Goal: Task Accomplishment & Management: Manage account settings

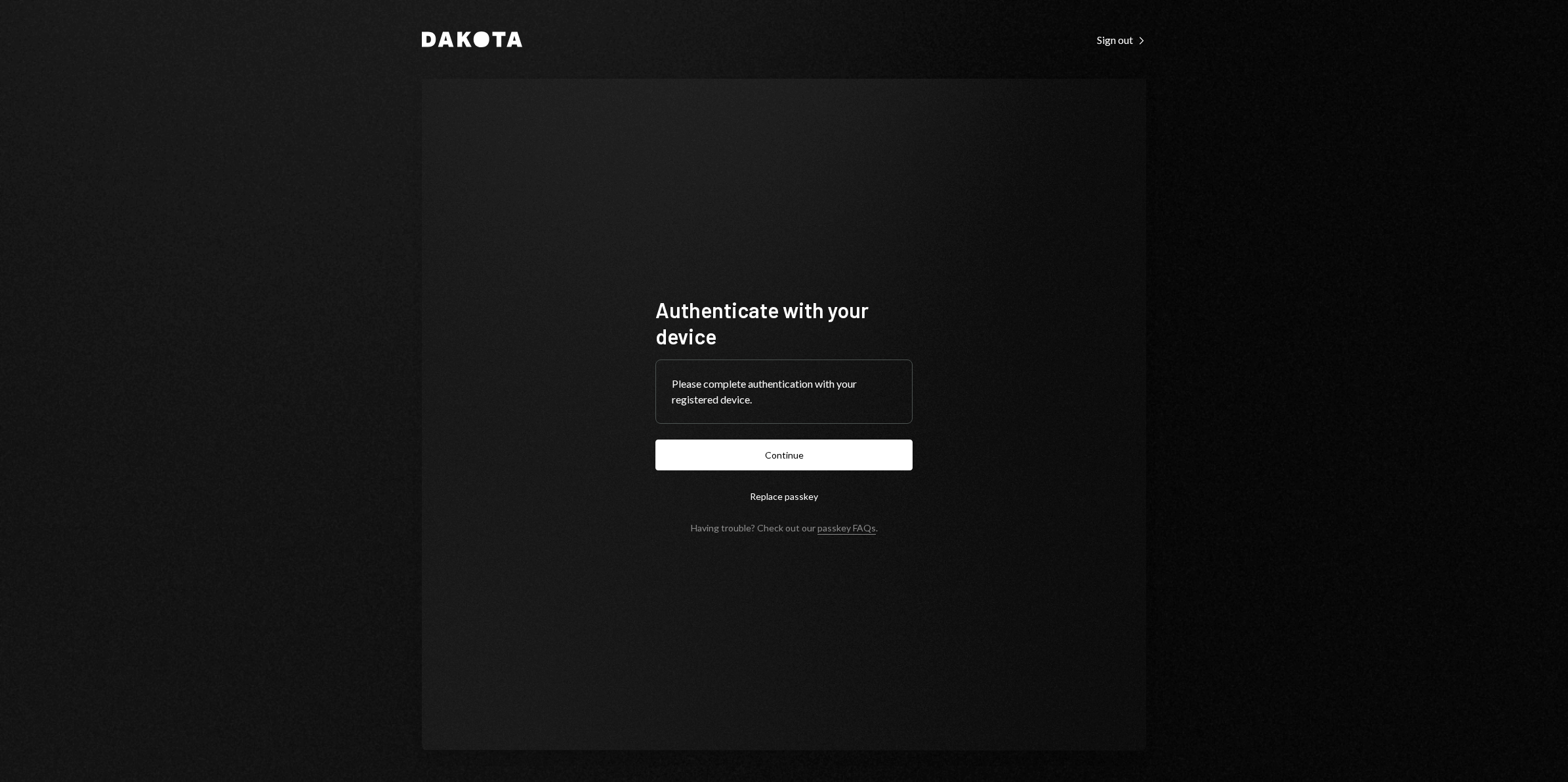
click at [800, 494] on button "Replace passkey" at bounding box center [783, 497] width 257 height 31
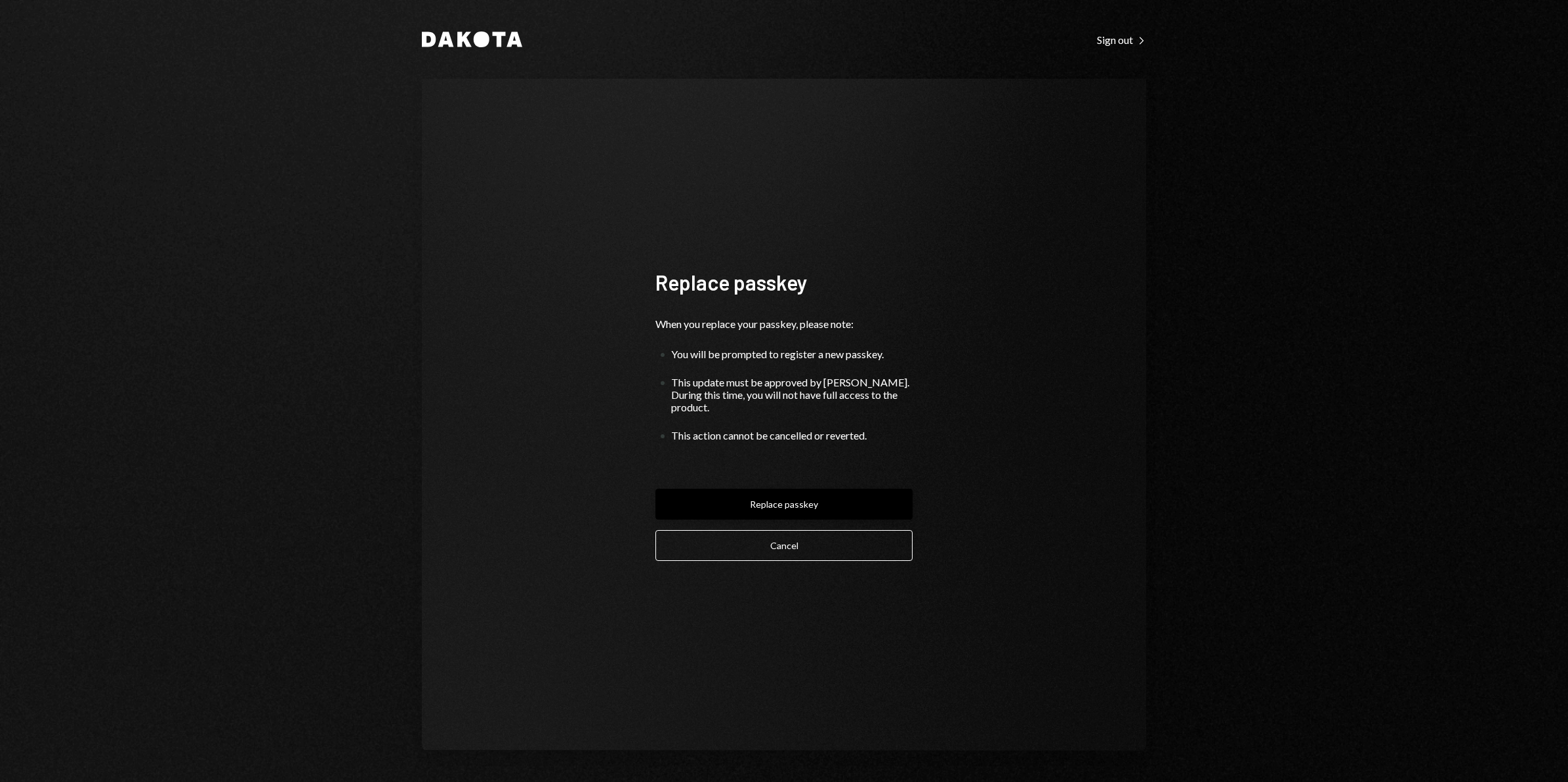
click at [795, 501] on button "Replace passkey" at bounding box center [783, 504] width 257 height 31
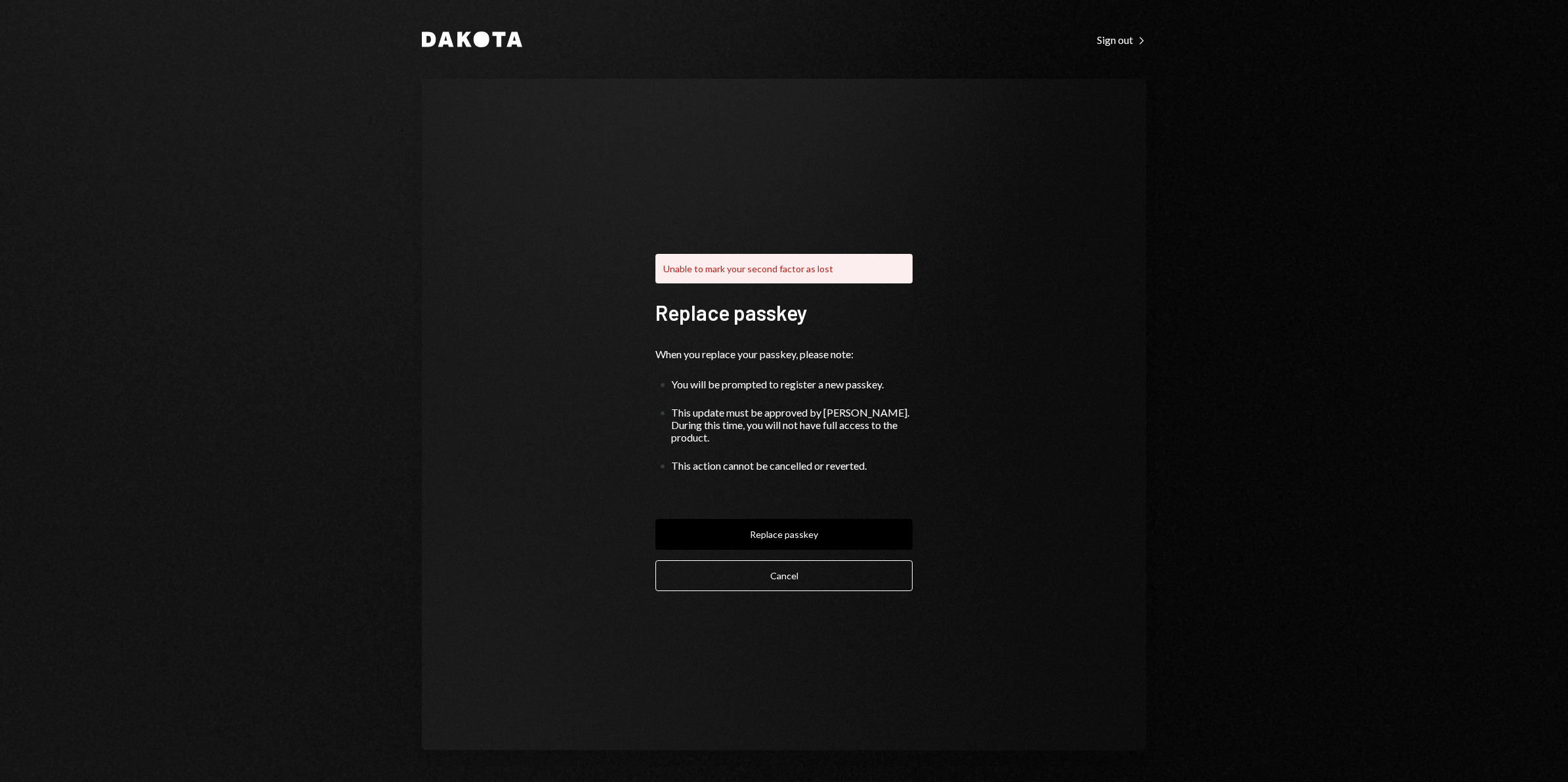
click at [816, 584] on div "Unable to mark your second factor as lost Replace passkey When you replace your…" at bounding box center [784, 414] width 289 height 458
click at [793, 573] on button "Cancel" at bounding box center [783, 576] width 257 height 31
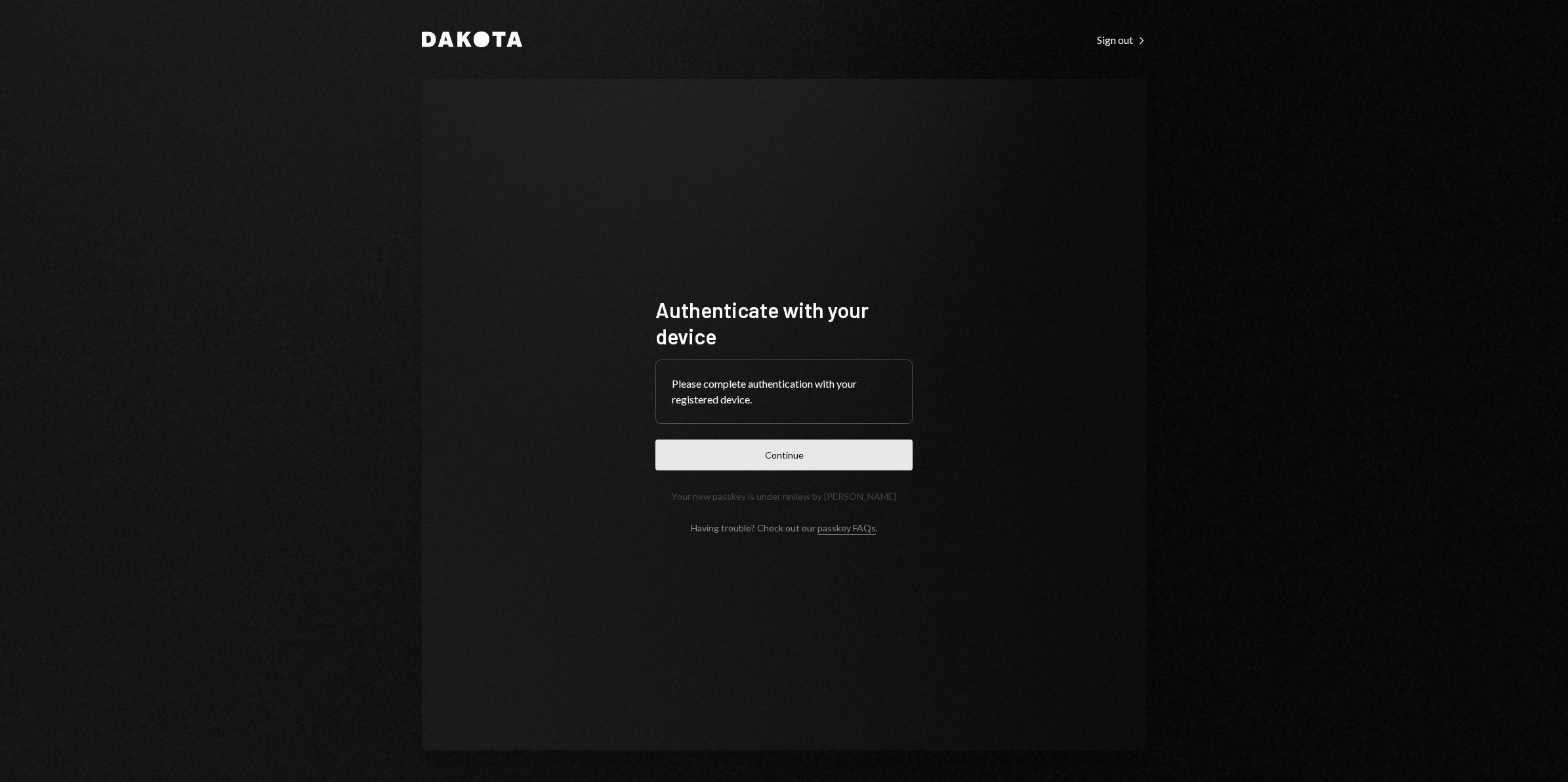
click at [816, 455] on button "Continue" at bounding box center [783, 455] width 257 height 31
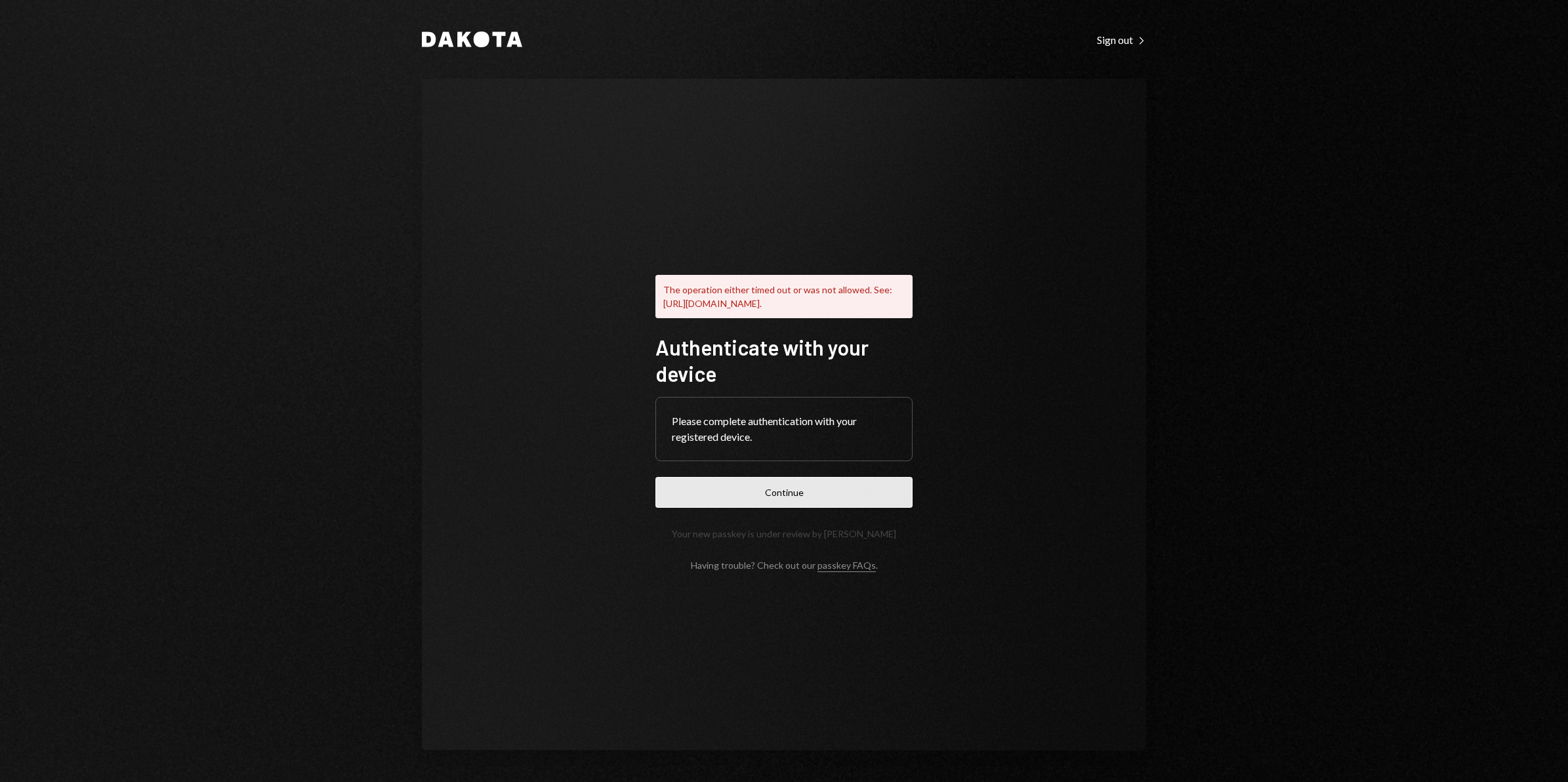
click at [817, 508] on button "Continue" at bounding box center [783, 493] width 257 height 31
click at [776, 497] on button "Continue" at bounding box center [783, 493] width 257 height 31
click at [748, 501] on button "Continue" at bounding box center [783, 493] width 257 height 31
click at [1117, 39] on div "Sign out Right Caret" at bounding box center [1121, 40] width 49 height 13
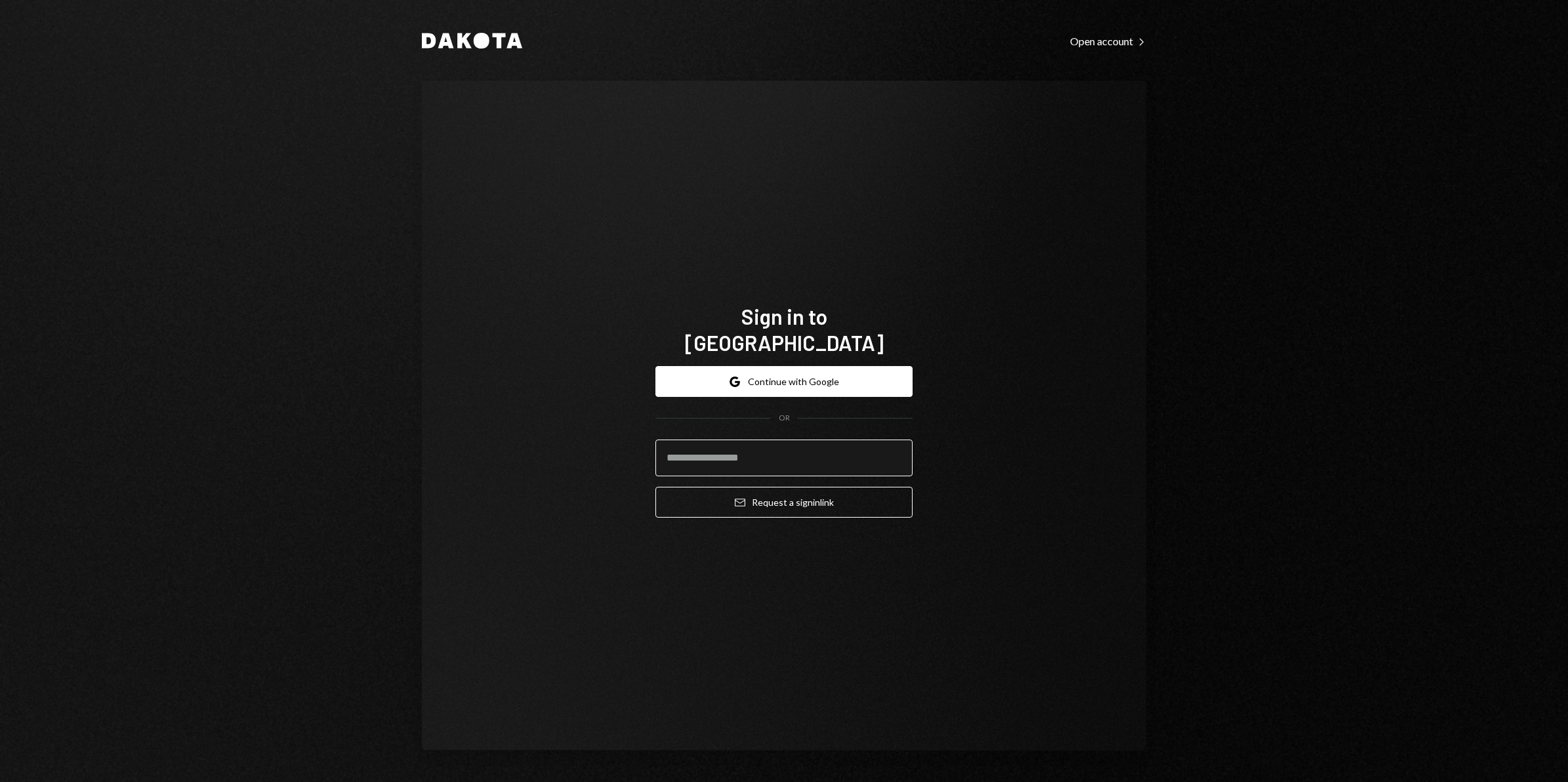
click at [746, 442] on input "email" at bounding box center [783, 457] width 257 height 36
type input "**********"
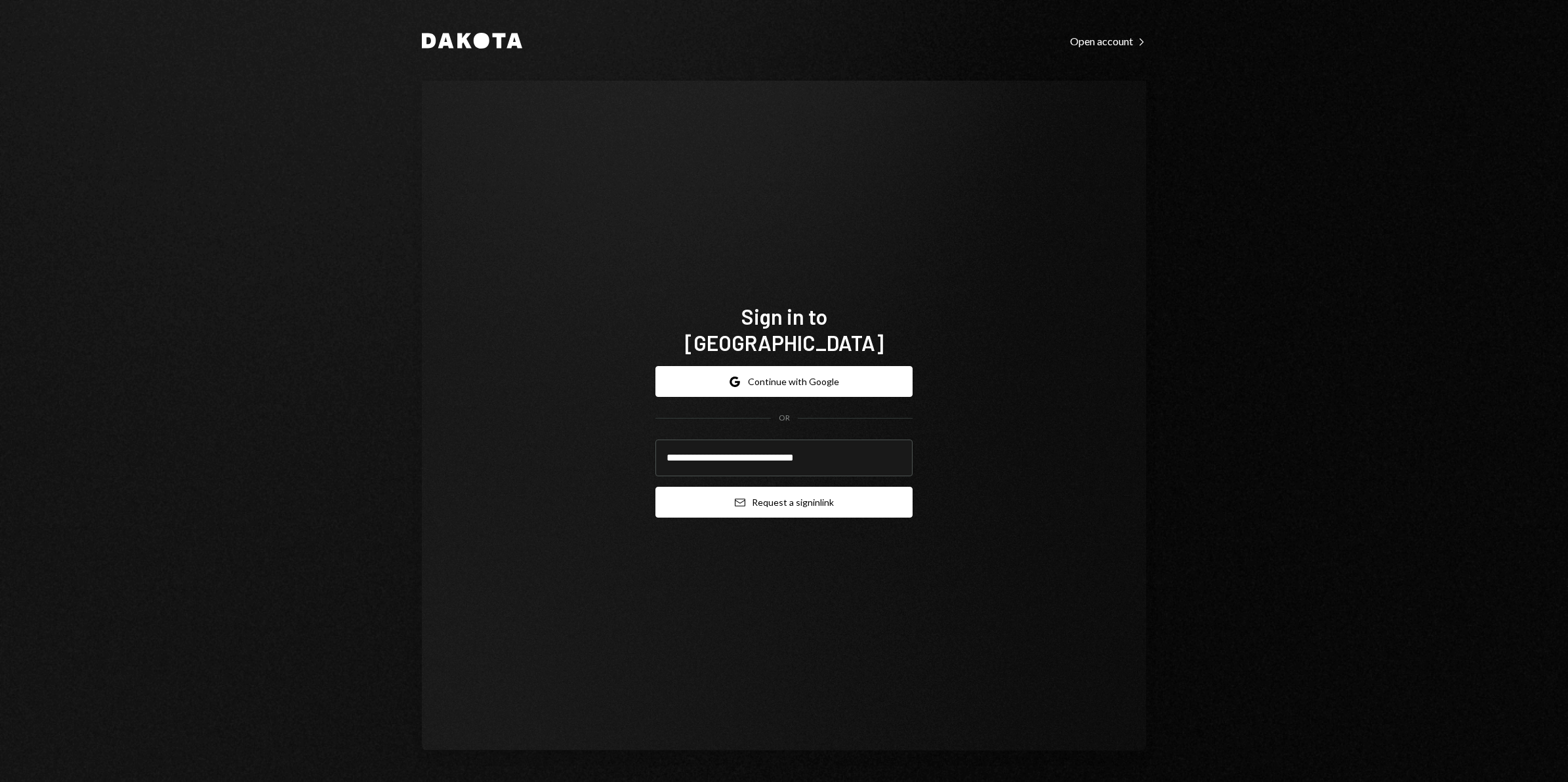
click at [762, 486] on button "Email Request a sign in link" at bounding box center [783, 502] width 257 height 31
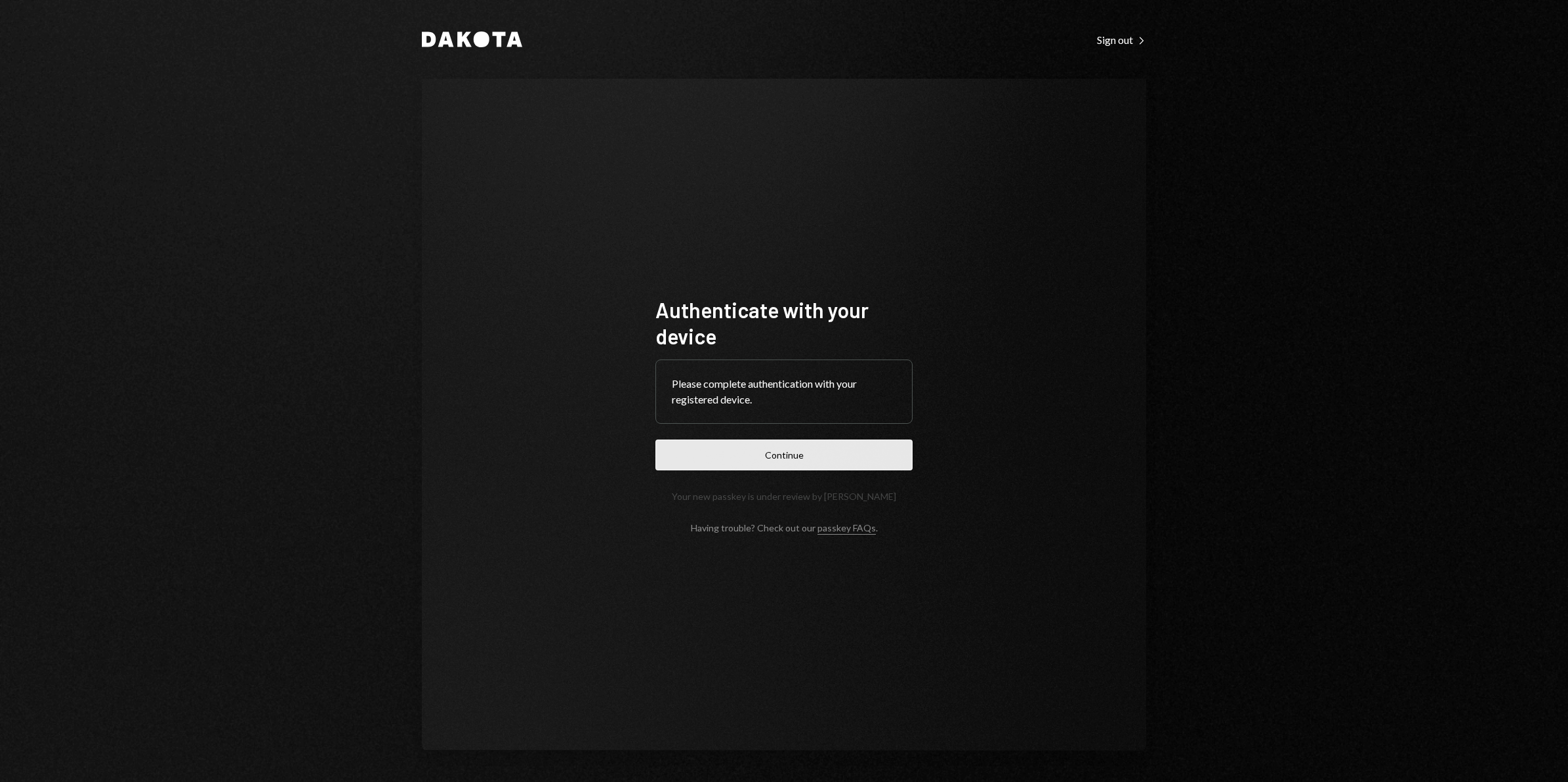
click at [794, 454] on button "Continue" at bounding box center [783, 455] width 257 height 31
click at [801, 461] on button "Continue" at bounding box center [783, 455] width 257 height 31
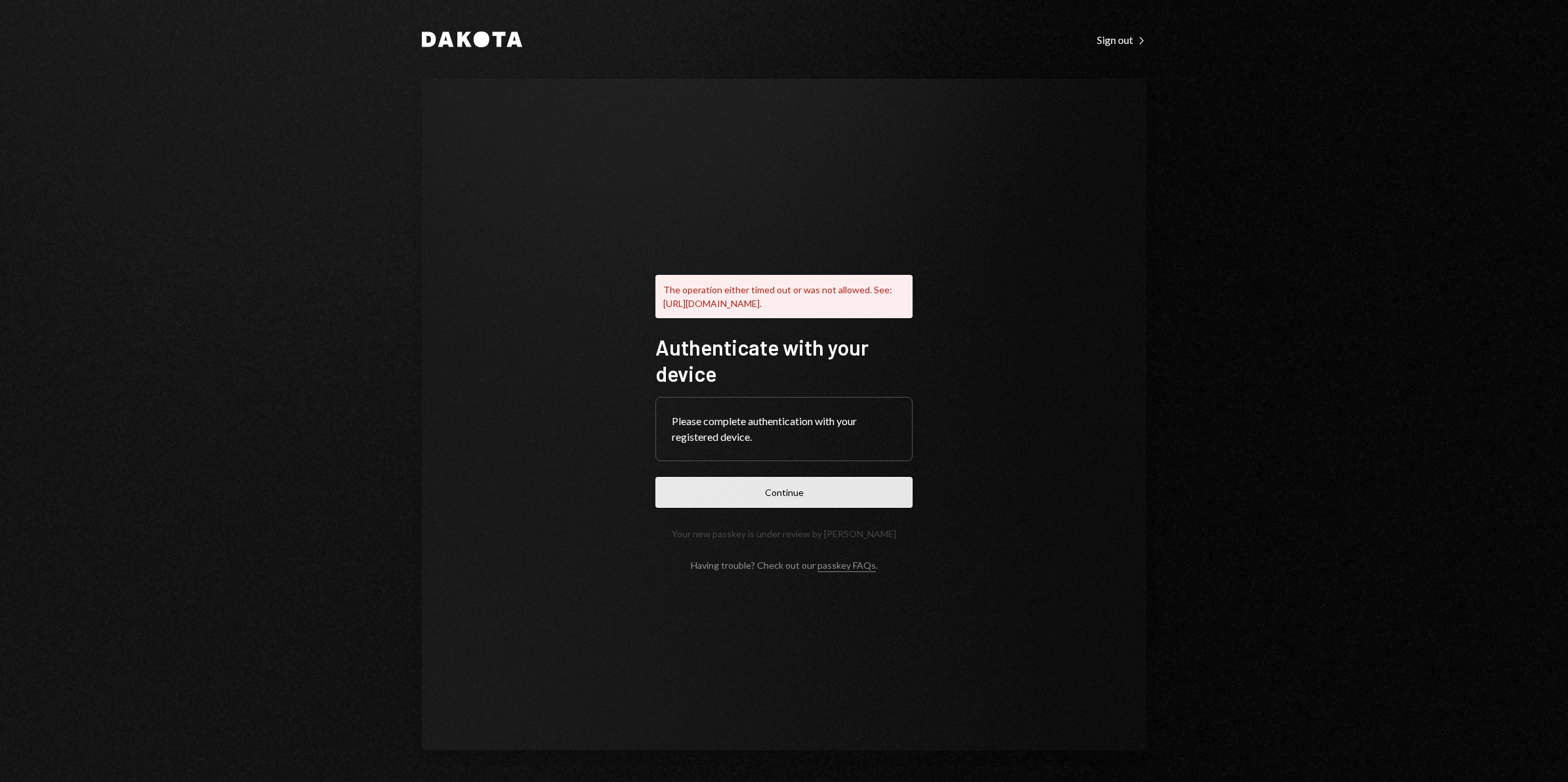
click at [806, 505] on button "Continue" at bounding box center [783, 493] width 257 height 31
click at [1119, 36] on div "Sign out Right Caret" at bounding box center [1121, 40] width 49 height 13
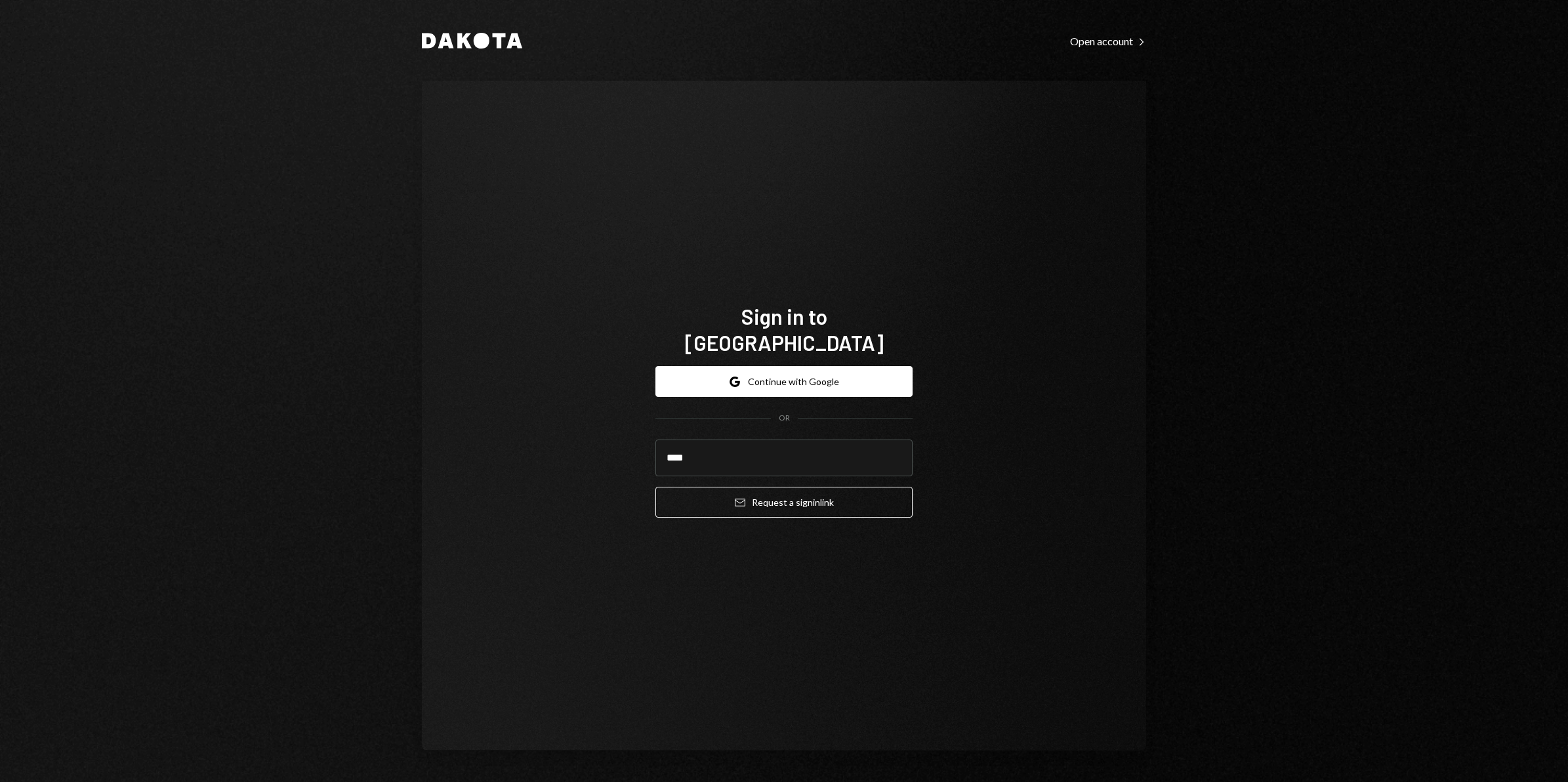
type input "**********"
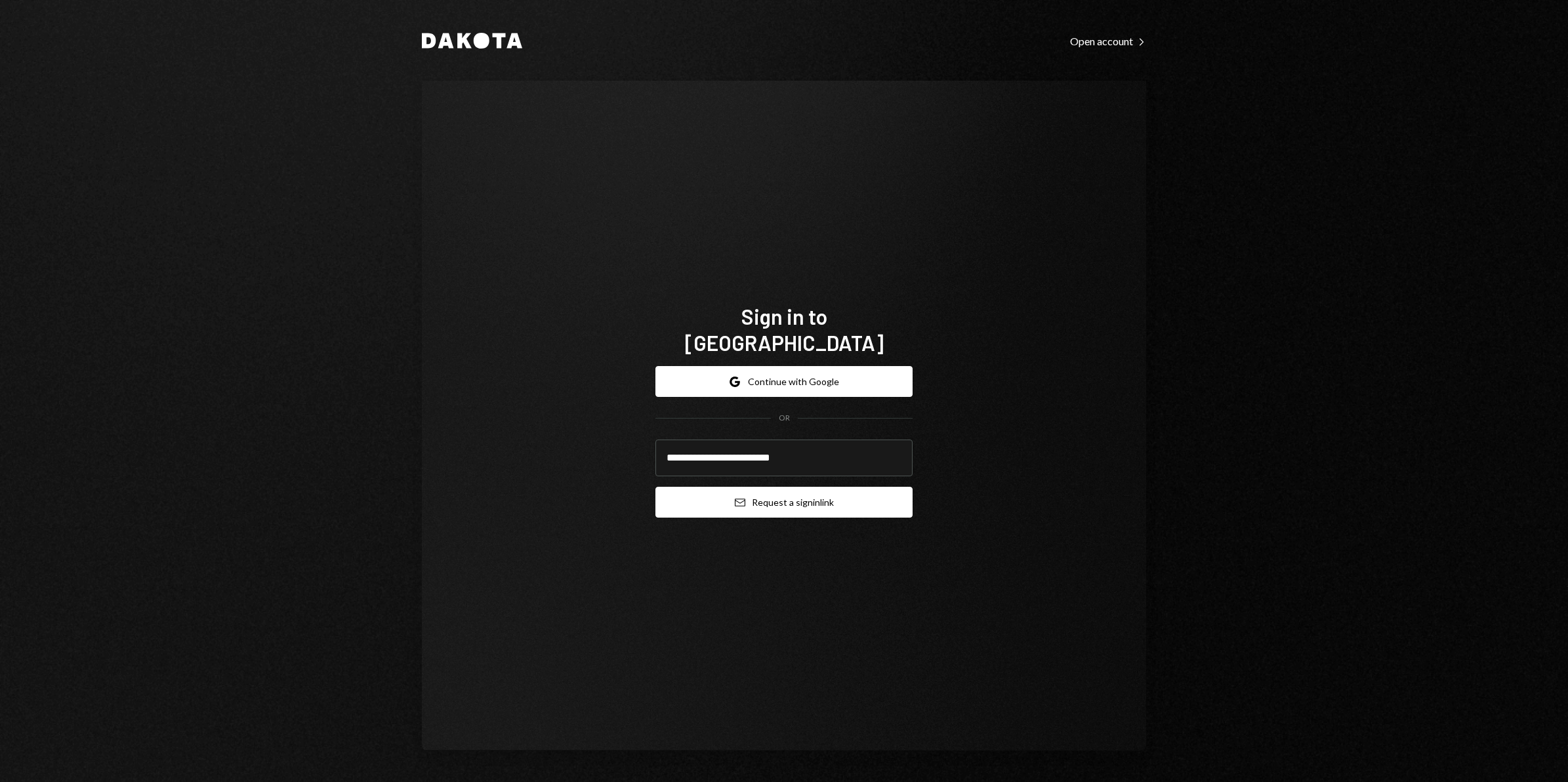
click at [766, 492] on button "Email Request a sign in link" at bounding box center [783, 502] width 257 height 31
